Goal: Transaction & Acquisition: Purchase product/service

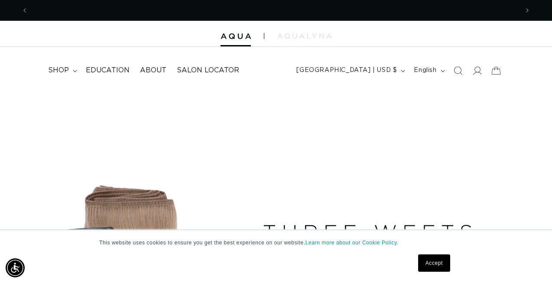
scroll to position [0, 981]
click at [433, 268] on link "Accept" at bounding box center [434, 262] width 32 height 17
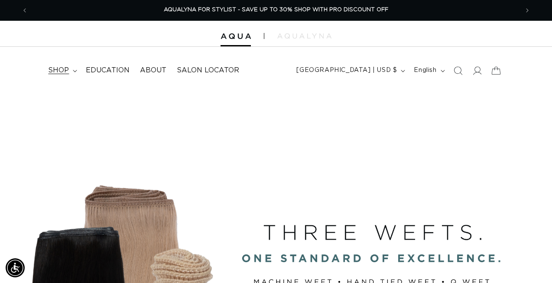
click at [62, 68] on span "shop" at bounding box center [58, 70] width 21 height 9
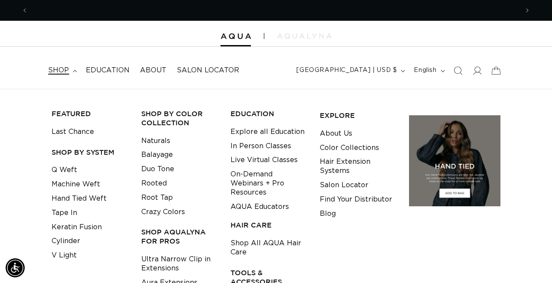
scroll to position [0, 0]
click at [69, 212] on link "Tape In" at bounding box center [65, 213] width 26 height 14
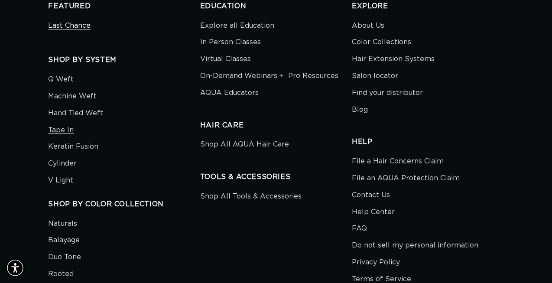
scroll to position [0, 491]
